Goal: Information Seeking & Learning: Learn about a topic

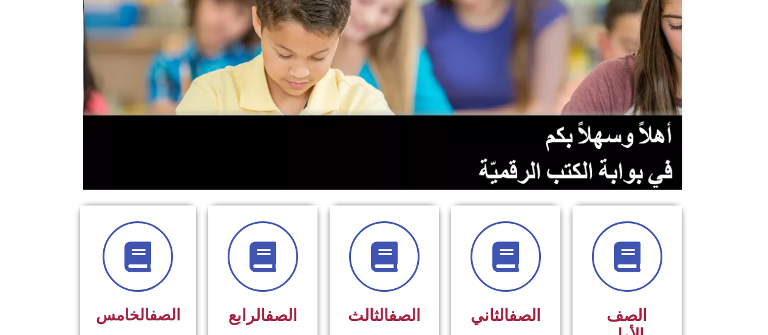
scroll to position [135, 0]
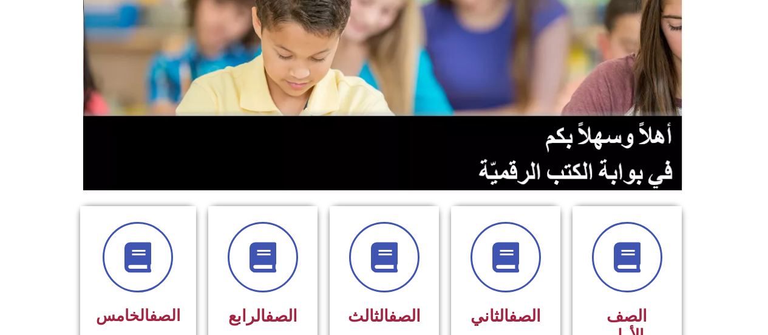
click at [397, 268] on icon at bounding box center [384, 257] width 30 height 30
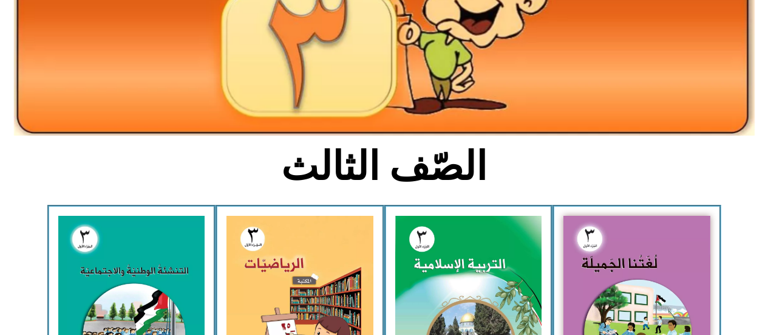
scroll to position [174, 0]
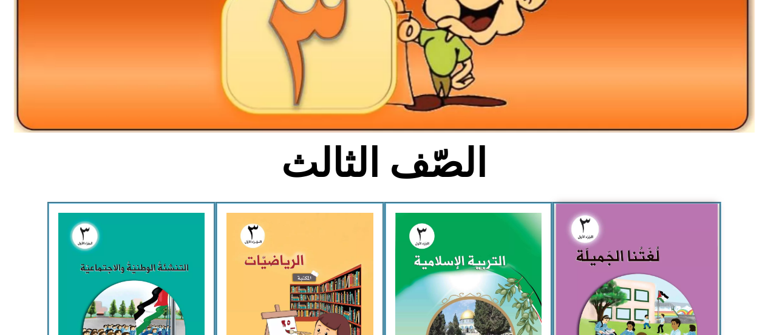
click at [615, 259] on img at bounding box center [637, 302] width 162 height 199
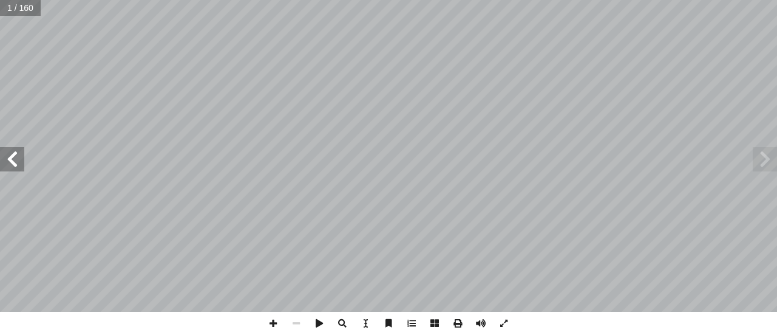
click at [26, 12] on input "text" at bounding box center [20, 8] width 41 height 16
type input "**"
click at [21, 158] on span at bounding box center [12, 159] width 24 height 24
